Goal: Find specific page/section: Find specific page/section

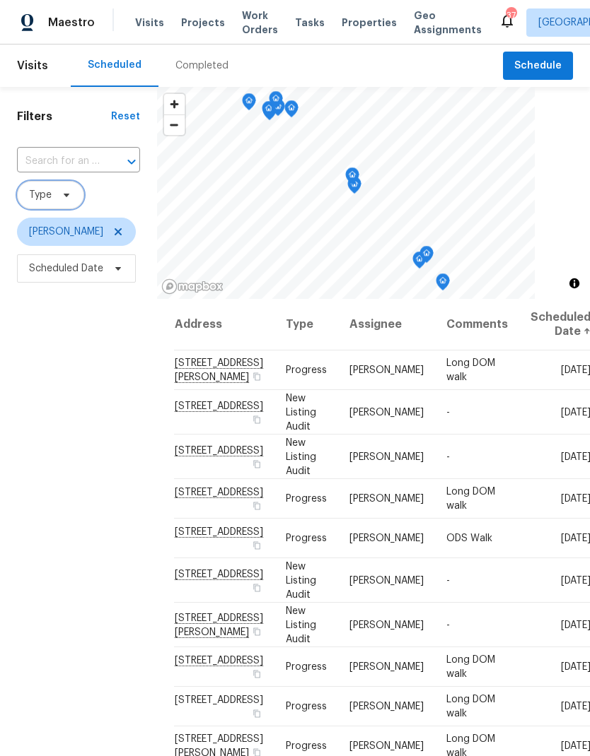
click at [71, 192] on icon at bounding box center [66, 194] width 11 height 11
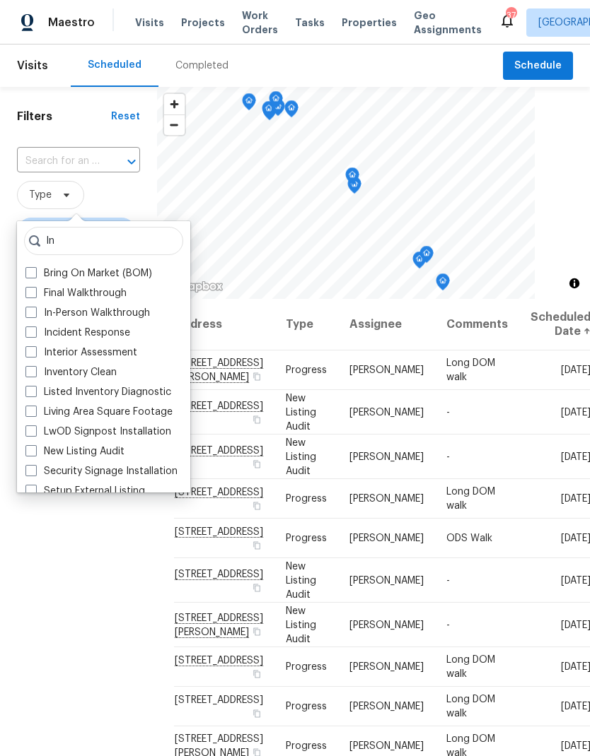
type input "In"
click at [37, 313] on label "In-Person Walkthrough" at bounding box center [87, 313] width 124 height 14
click at [35, 313] on input "In-Person Walkthrough" at bounding box center [29, 310] width 9 height 9
checkbox input "true"
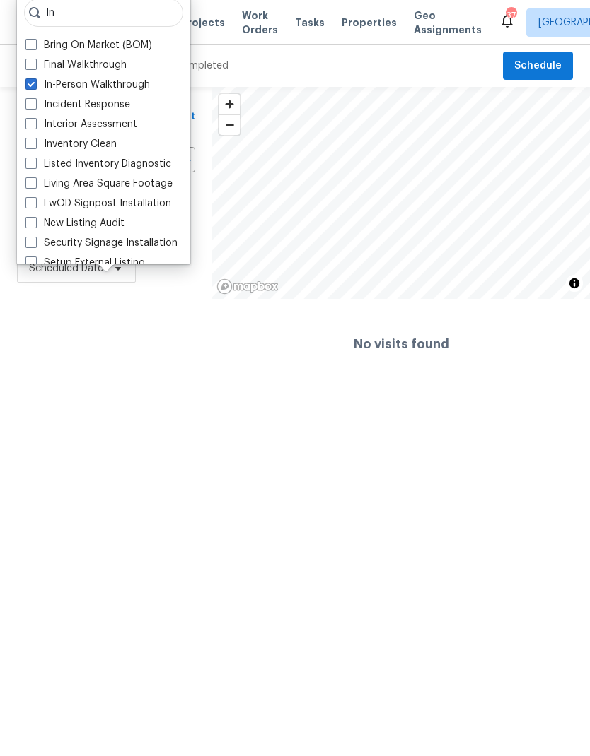
click at [169, 325] on div "Filters Reset ​ In-Person Walkthrough [PERSON_NAME] Scheduled Date" at bounding box center [106, 238] width 212 height 303
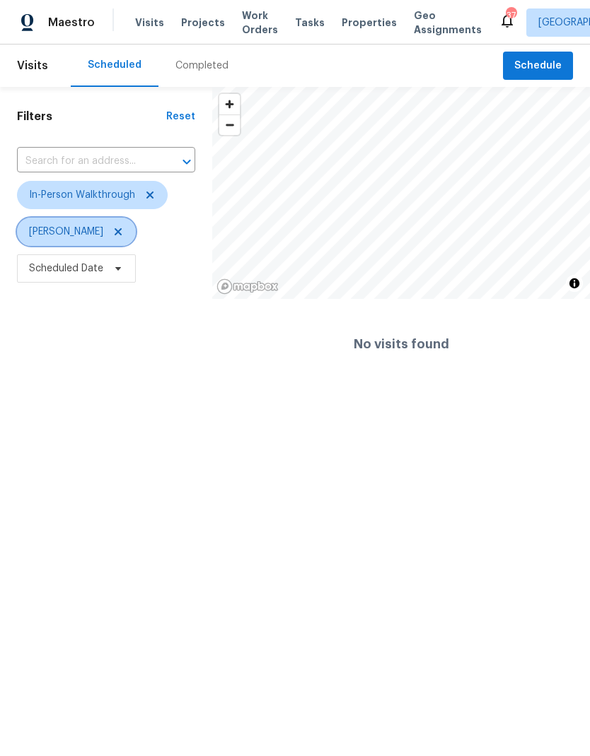
click at [112, 233] on icon at bounding box center [117, 231] width 11 height 11
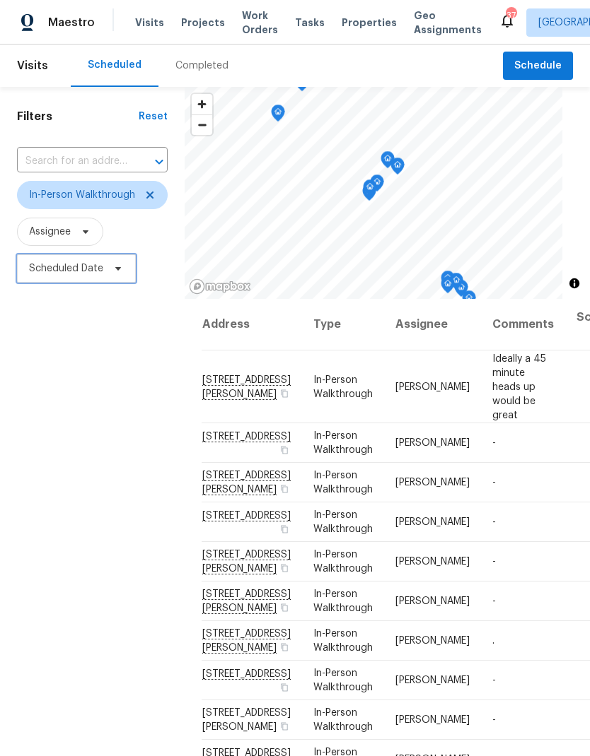
click at [112, 263] on span "Scheduled Date" at bounding box center [76, 268] width 119 height 28
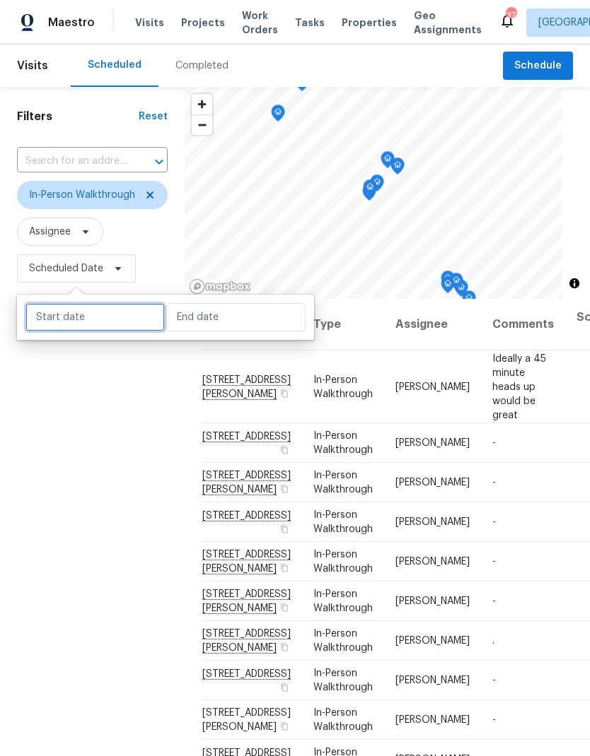
click at [126, 321] on input "text" at bounding box center [94, 317] width 139 height 28
select select "9"
select select "2025"
select select "10"
select select "2025"
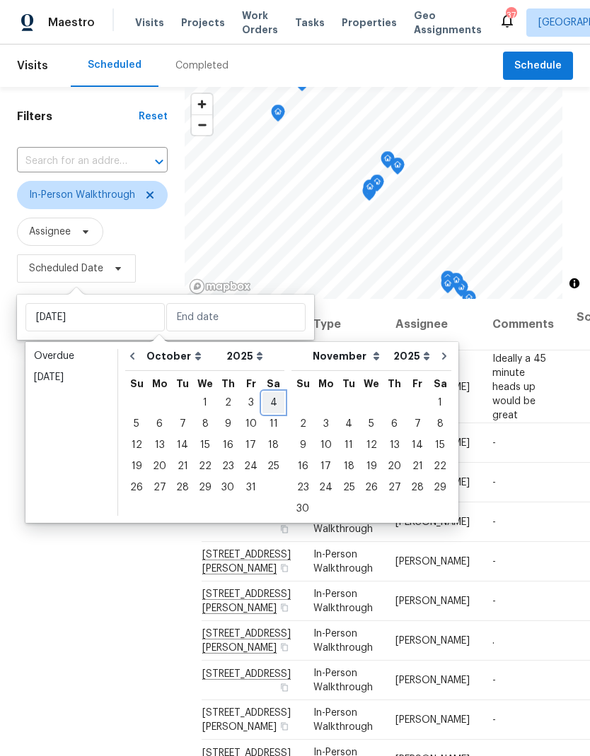
click at [267, 399] on div "4" at bounding box center [273, 403] width 22 height 20
type input "[DATE]"
click at [157, 422] on div "6" at bounding box center [159, 424] width 23 height 20
type input "[DATE]"
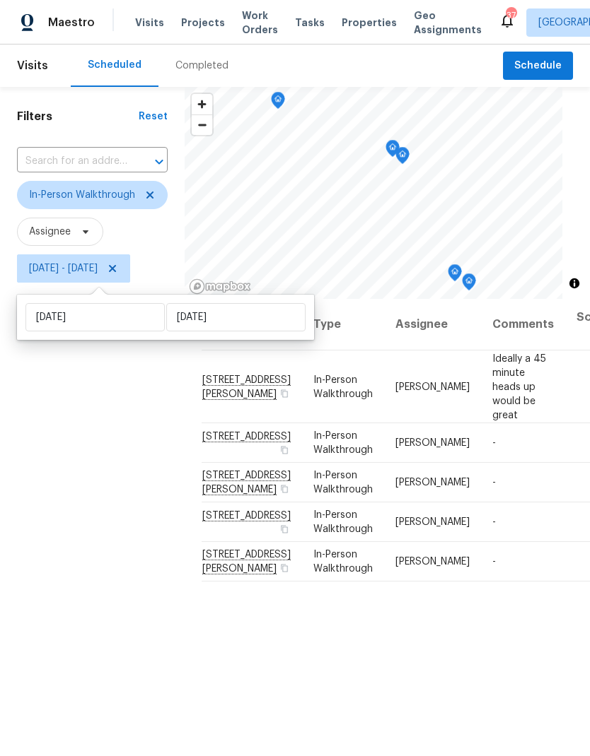
click at [119, 520] on div "Filters Reset ​ In-Person Walkthrough Assignee [DATE] - [DATE]" at bounding box center [92, 495] width 184 height 817
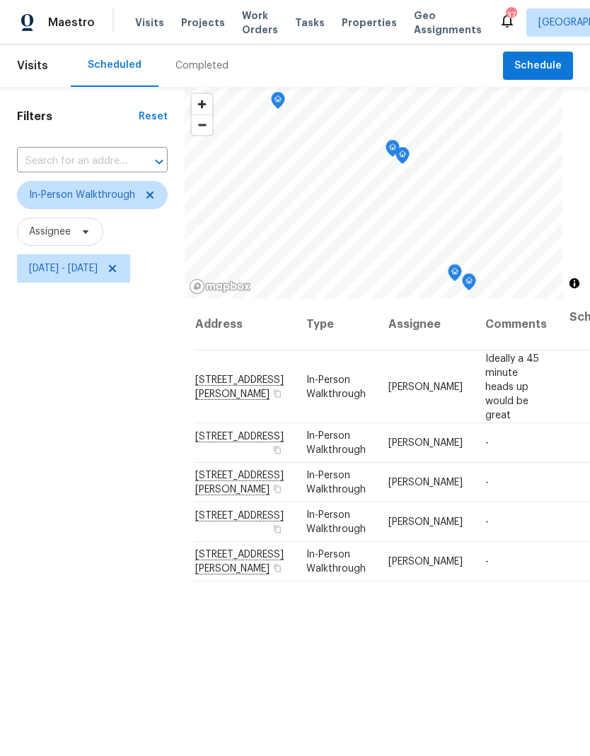
scroll to position [0, 6]
click at [334, 158] on icon "Map marker" at bounding box center [327, 162] width 13 height 16
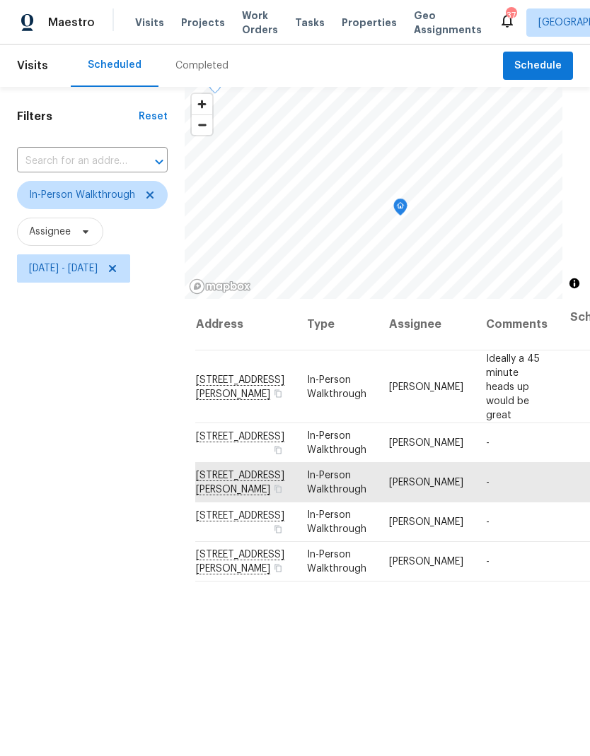
click at [406, 205] on icon "Map marker" at bounding box center [400, 207] width 13 height 16
